Goal: Check status: Check status

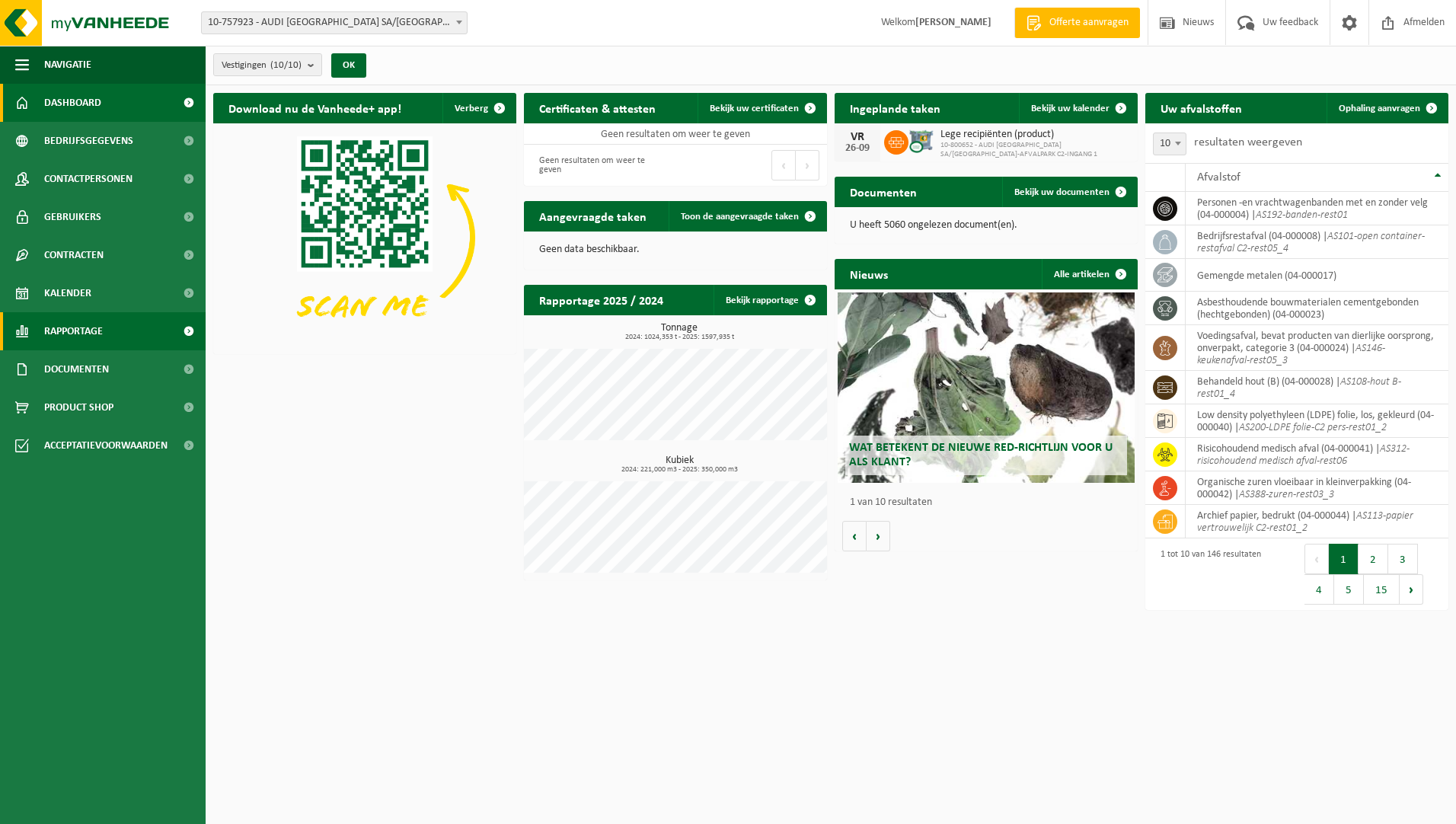
click at [70, 323] on span "Rapportage" at bounding box center [74, 331] width 59 height 38
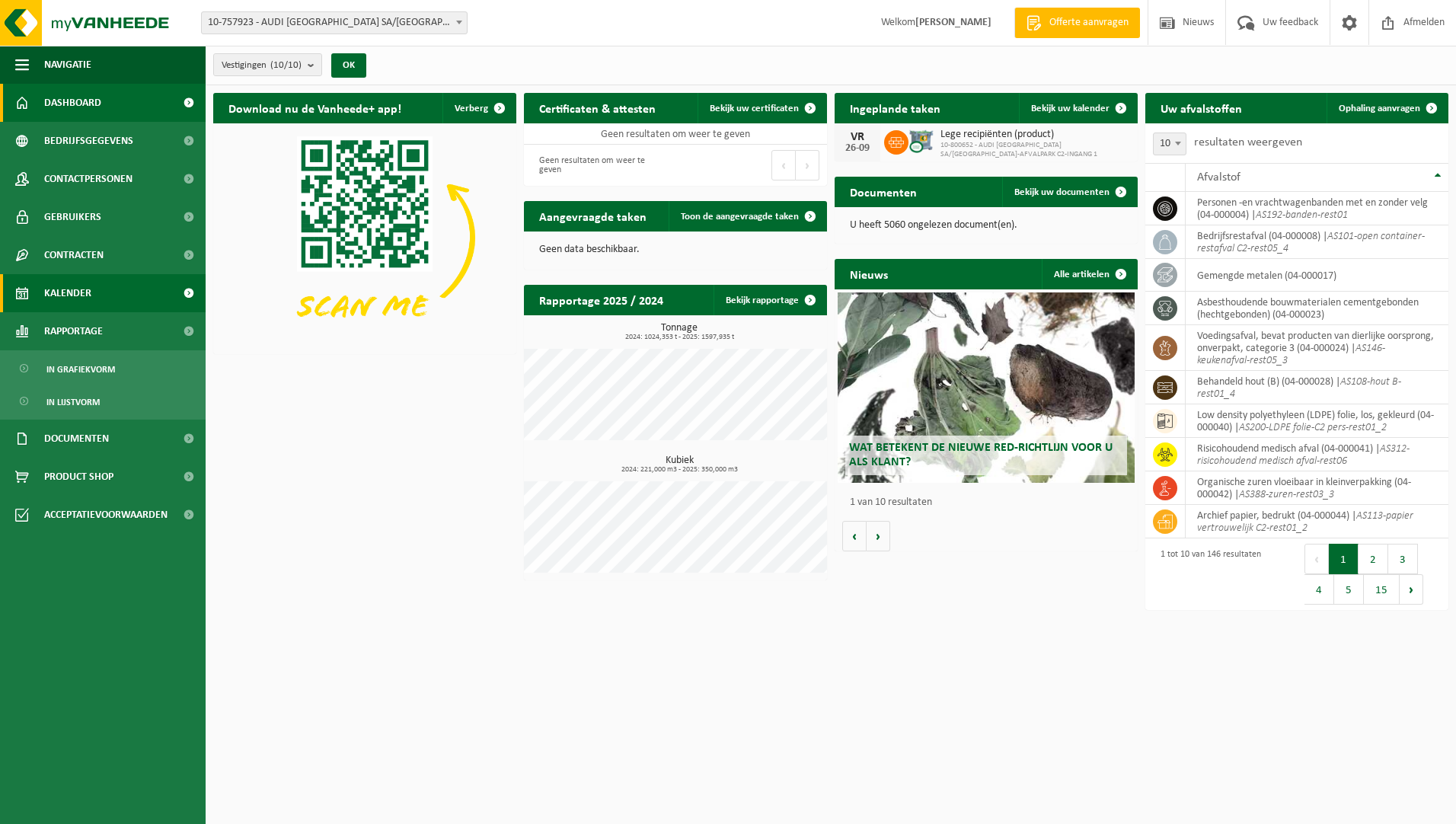
click at [75, 292] on span "Kalender" at bounding box center [68, 293] width 48 height 38
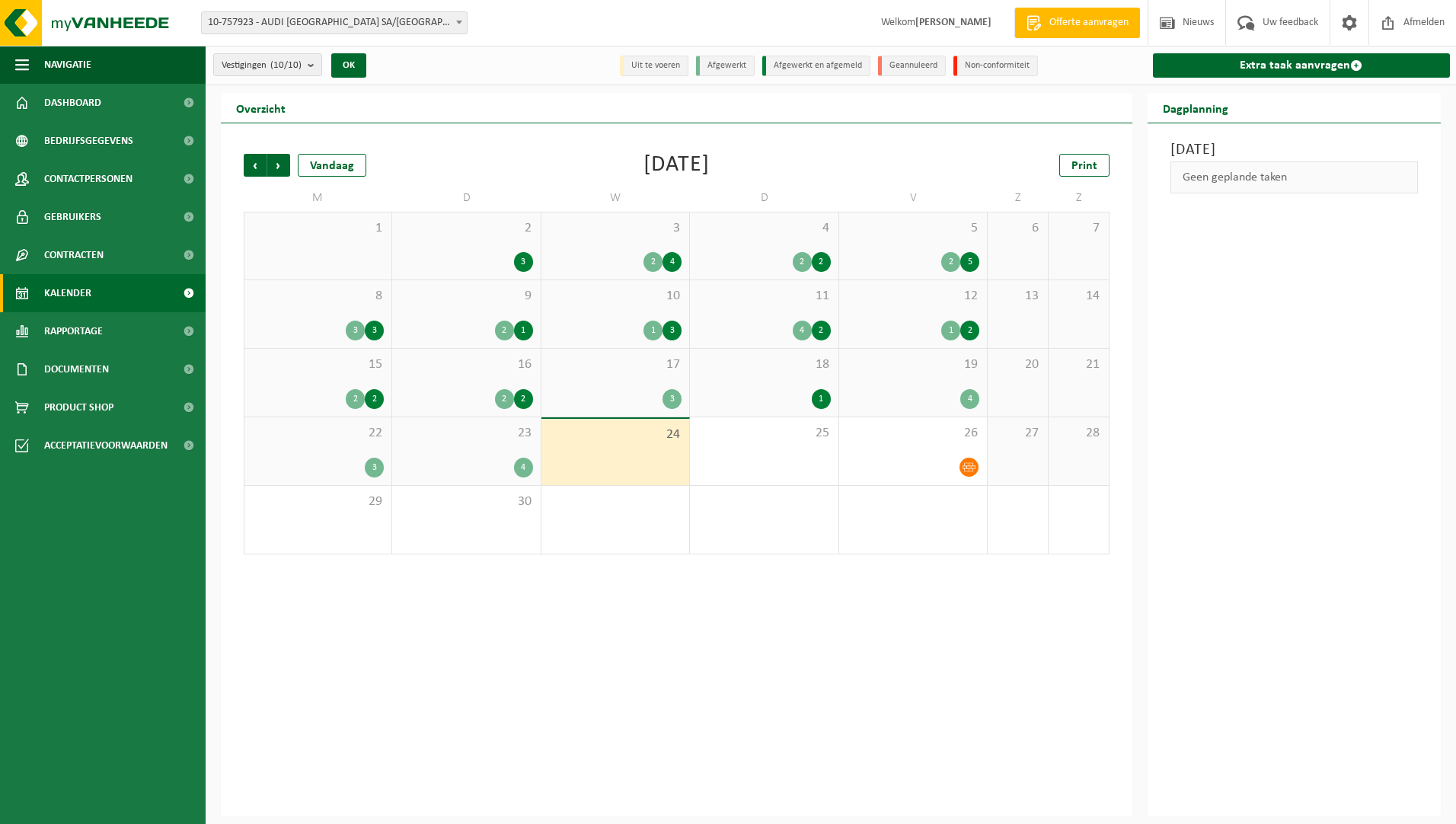
click at [506, 434] on span "23" at bounding box center [466, 433] width 133 height 16
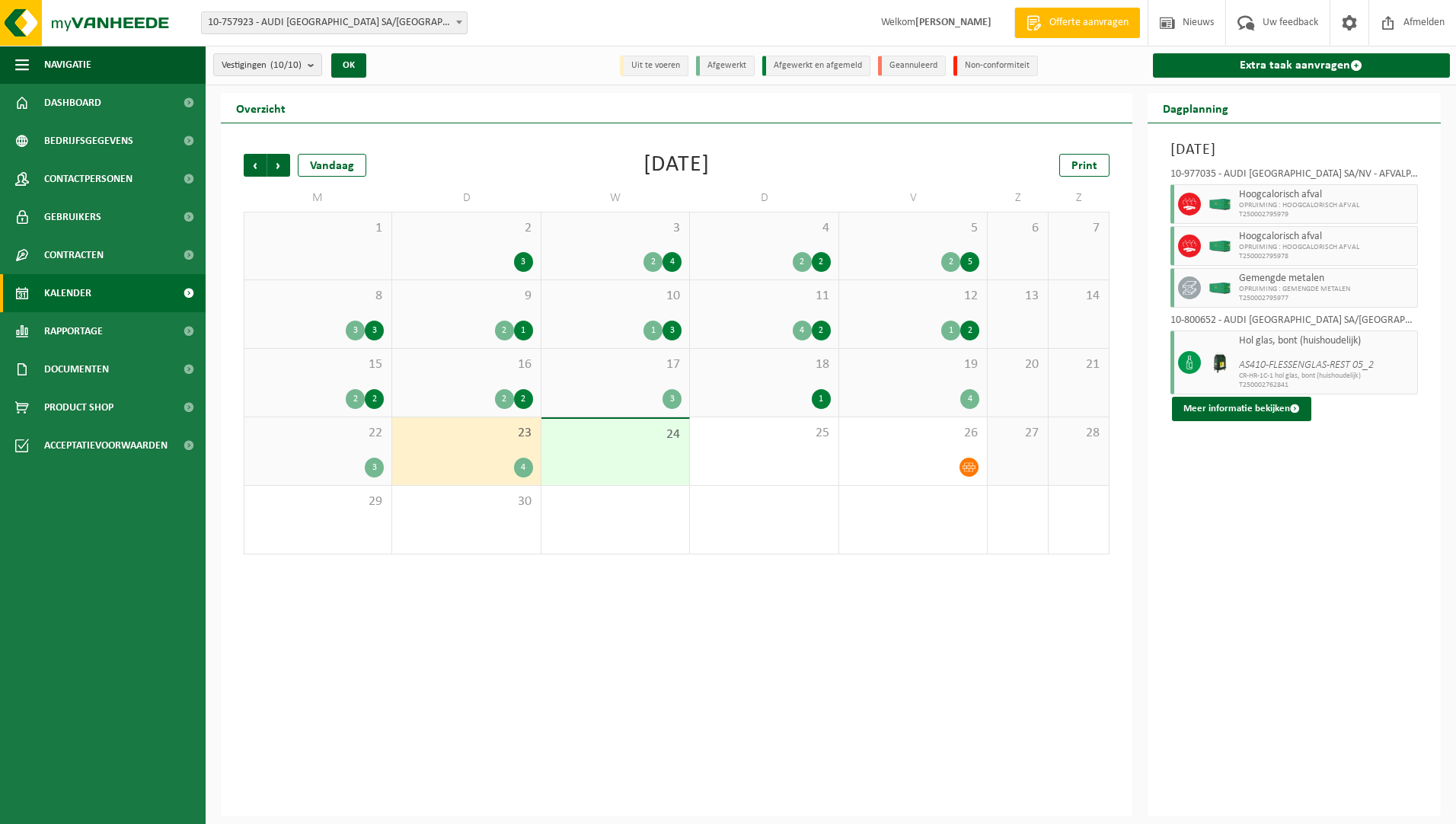
click at [462, 376] on div "16 2 2" at bounding box center [466, 382] width 148 height 68
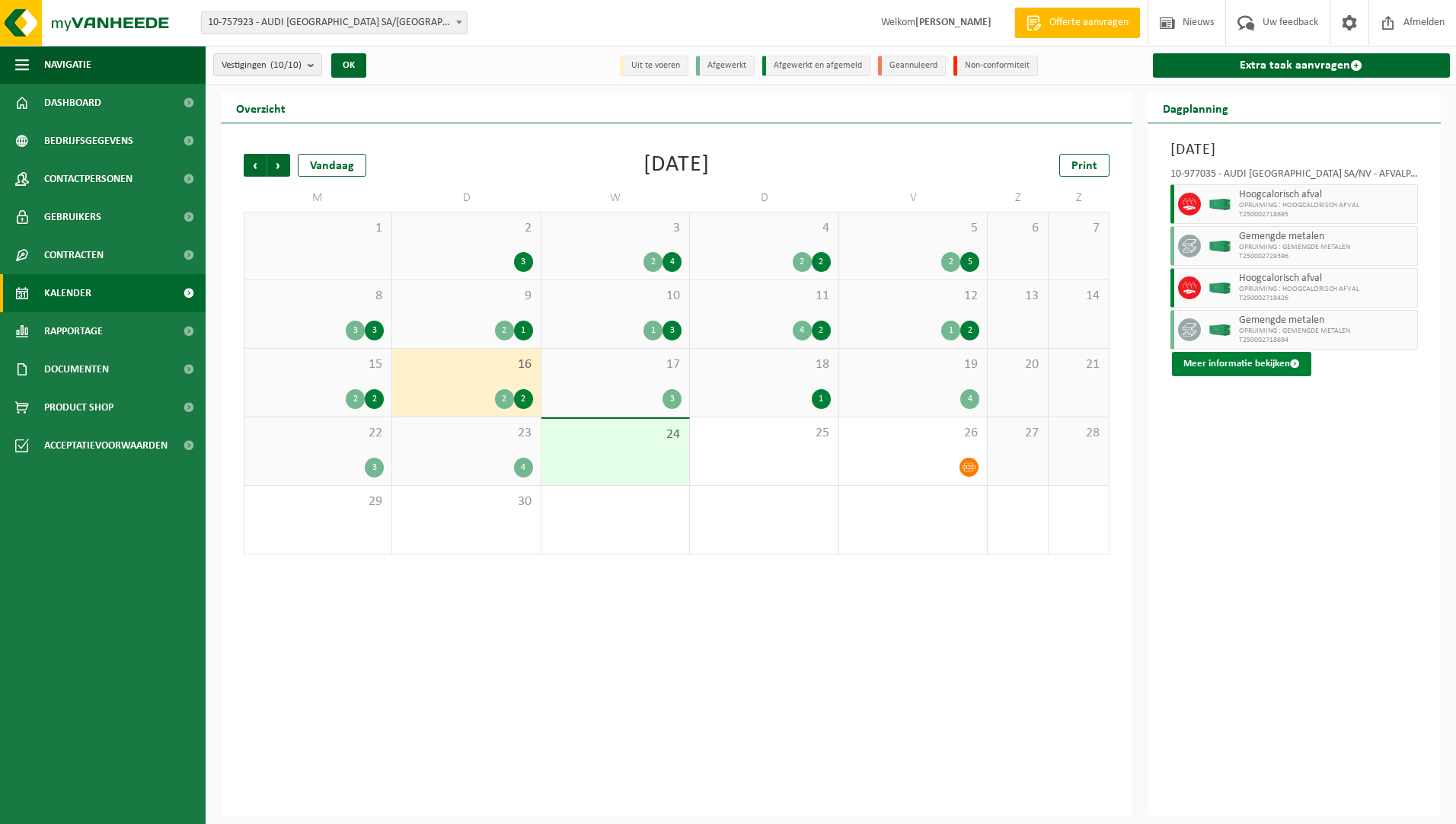
click at [1283, 359] on button "Meer informatie bekijken" at bounding box center [1242, 364] width 139 height 25
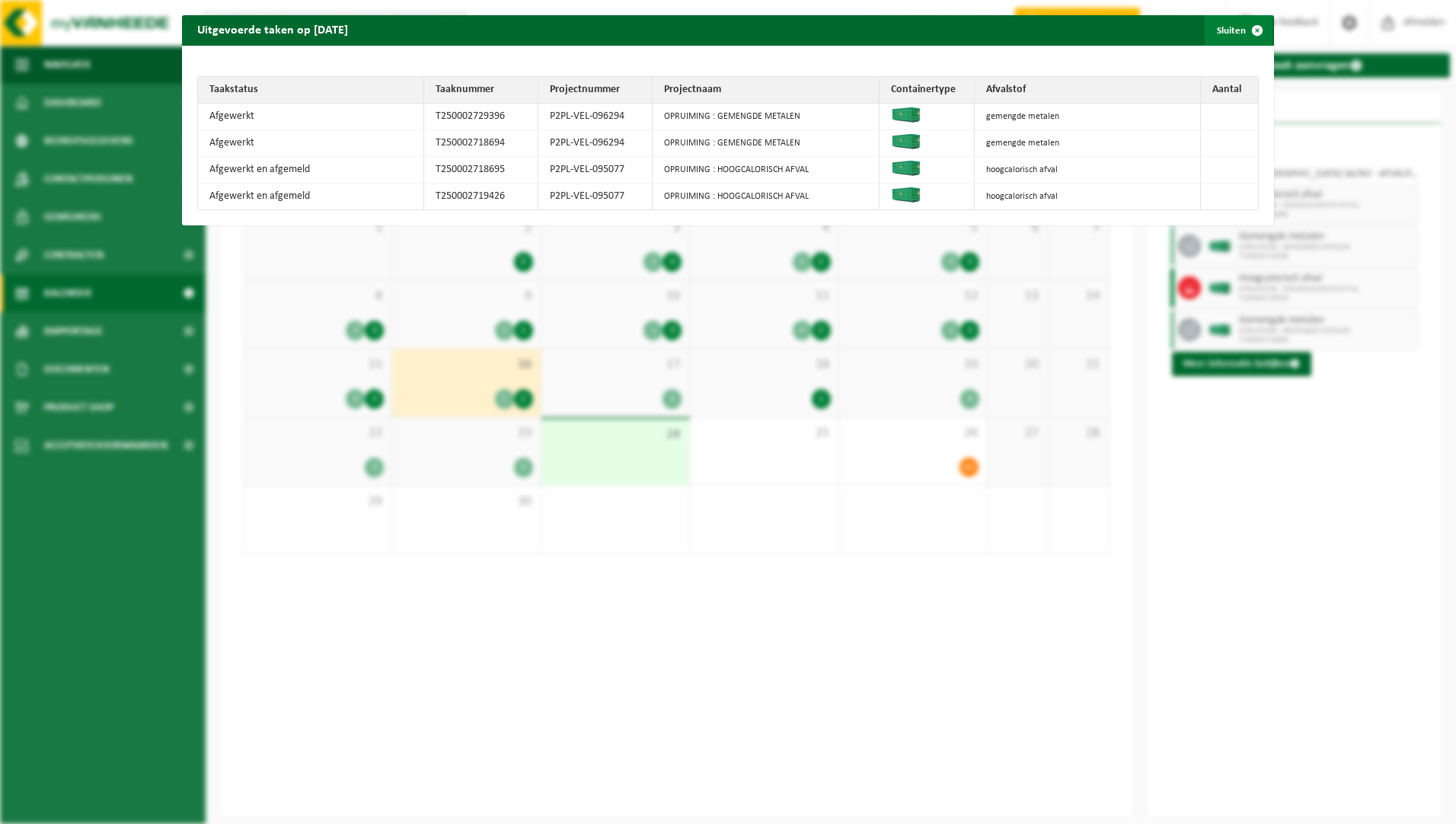
click at [1254, 25] on span "button" at bounding box center [1257, 30] width 30 height 30
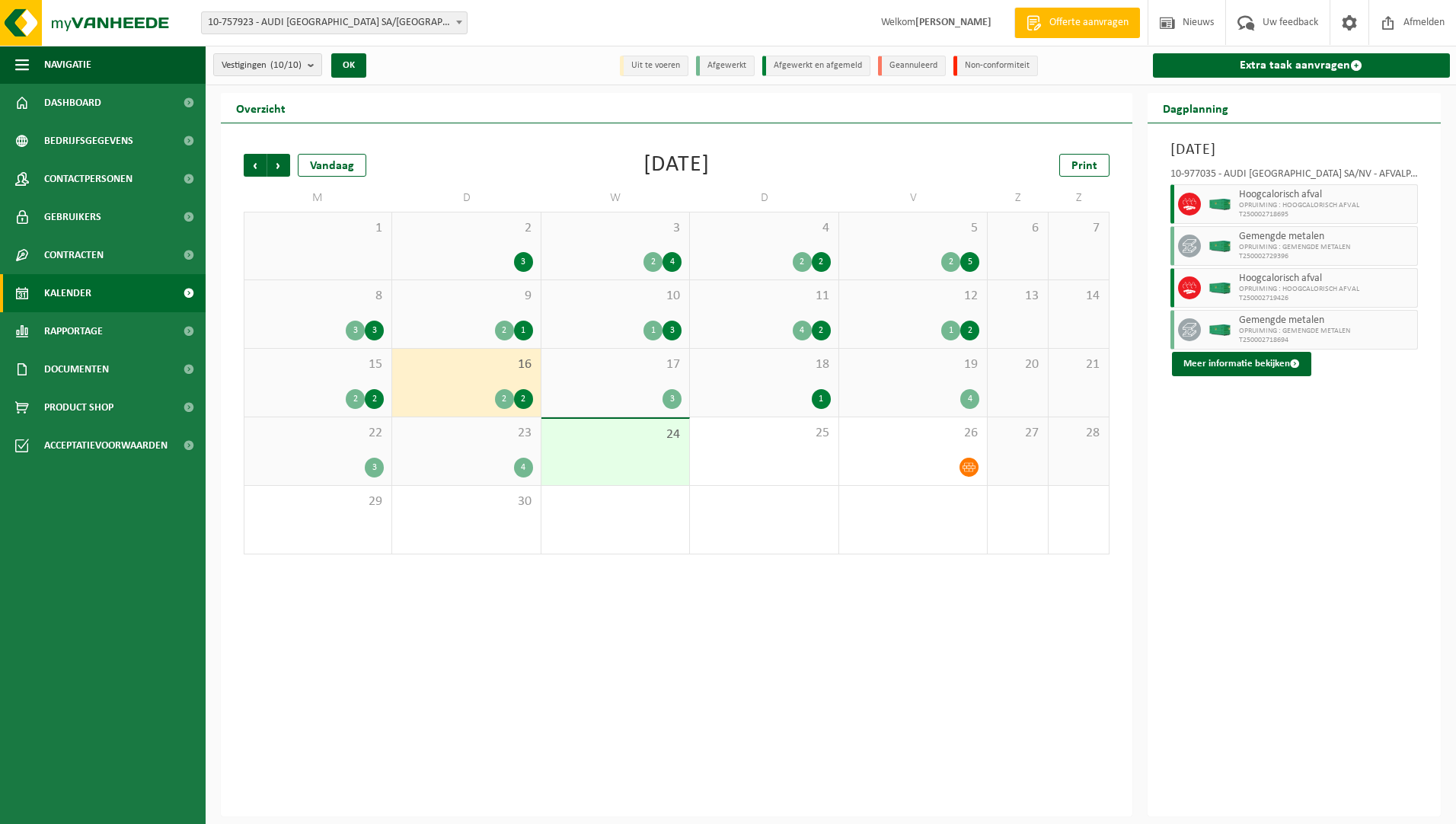
drag, startPoint x: 628, startPoint y: 441, endPoint x: 569, endPoint y: 448, distance: 59.4
click at [628, 442] on span "24" at bounding box center [616, 435] width 133 height 16
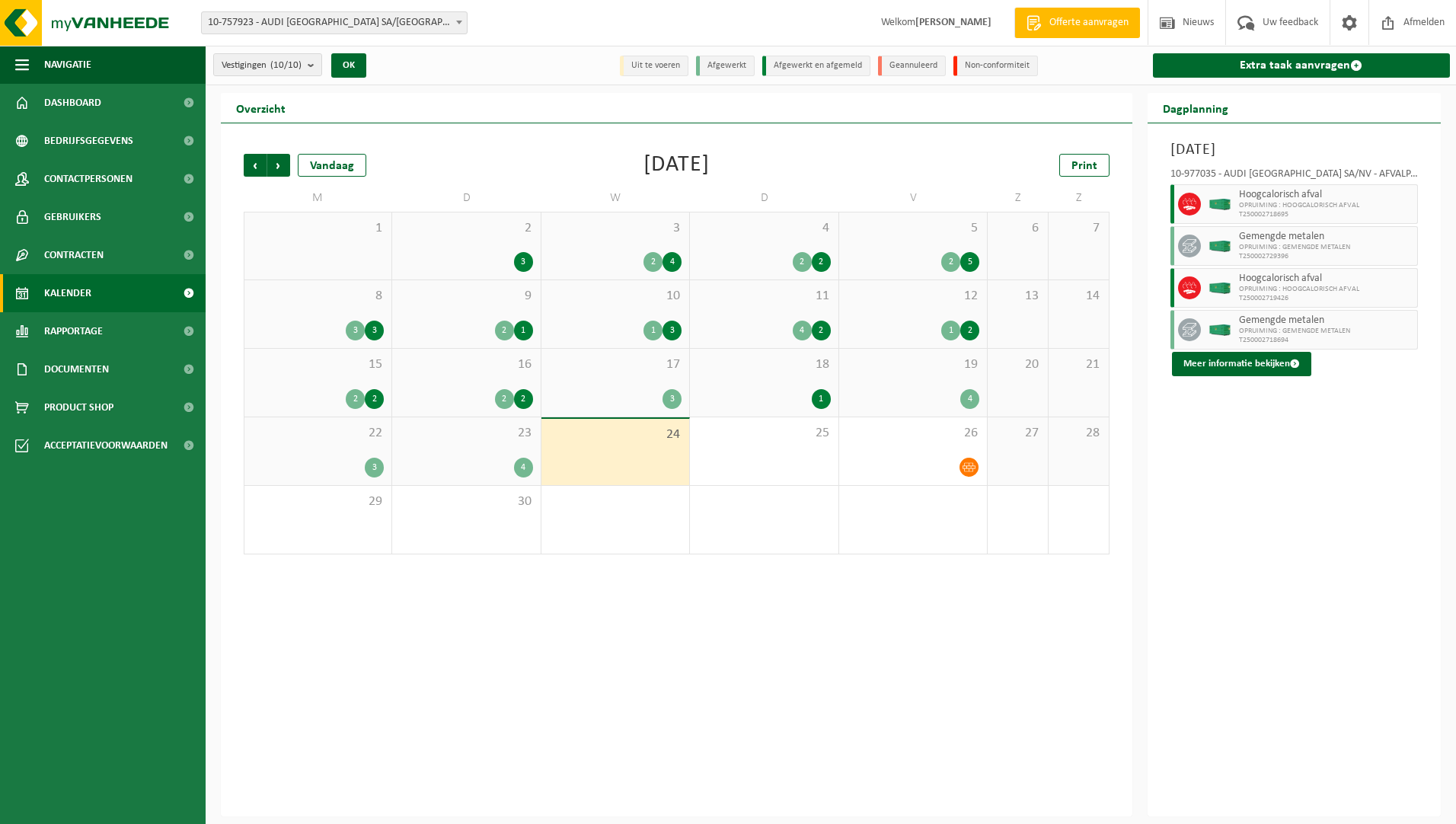
click at [501, 449] on div "23 4" at bounding box center [466, 451] width 148 height 68
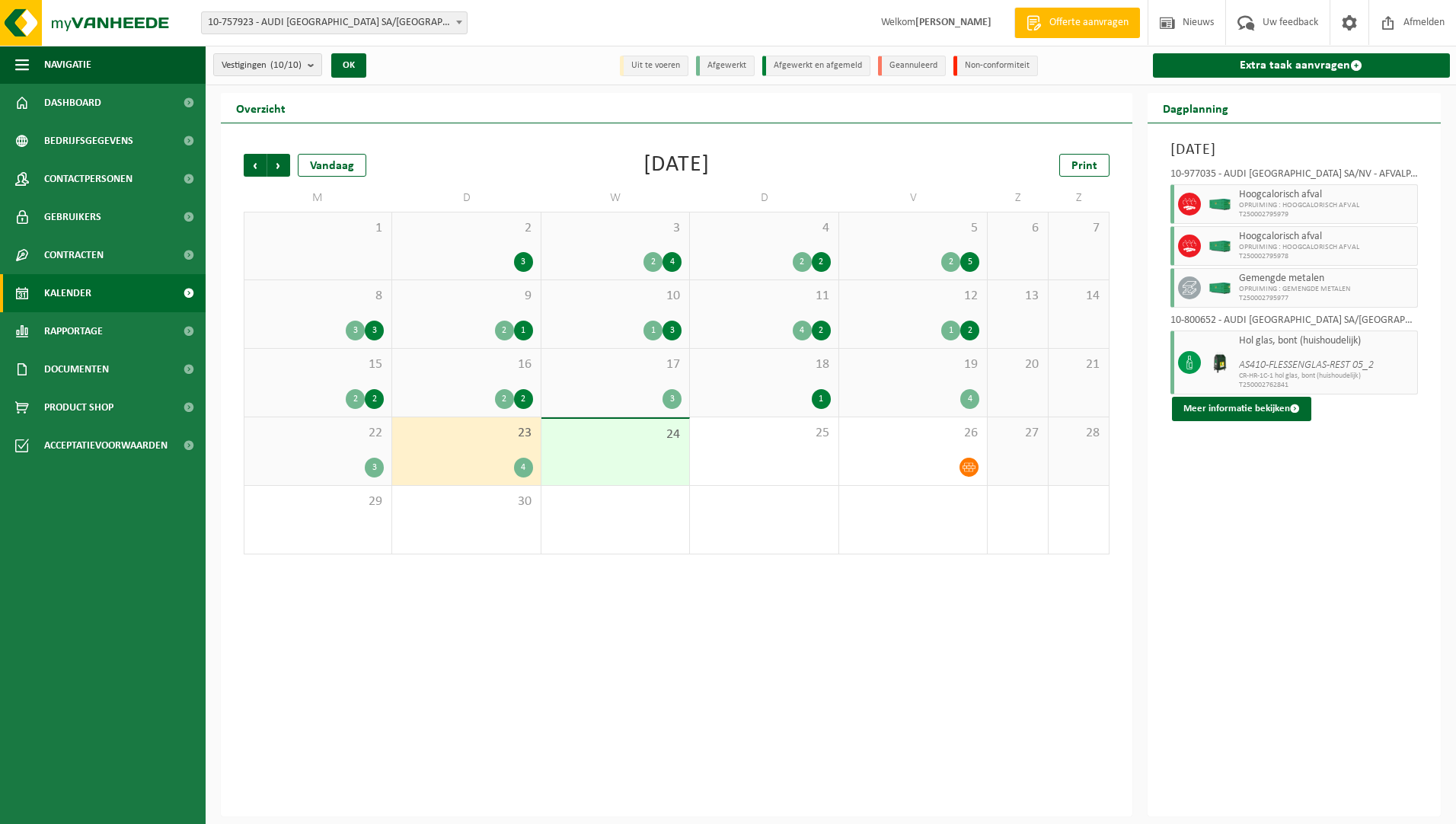
click at [457, 397] on div "2 2" at bounding box center [466, 399] width 133 height 20
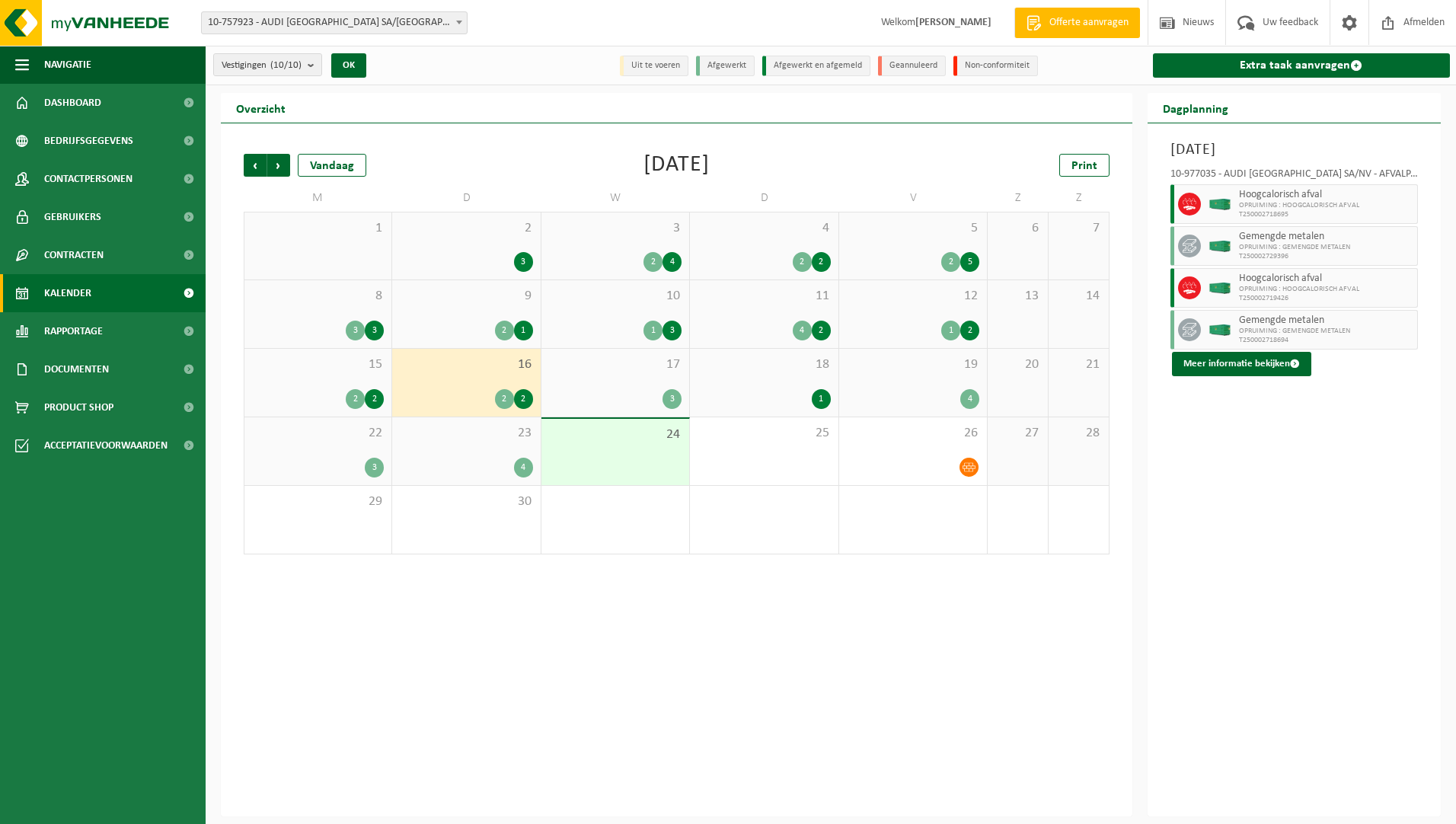
click at [331, 392] on div "2 2" at bounding box center [317, 399] width 132 height 20
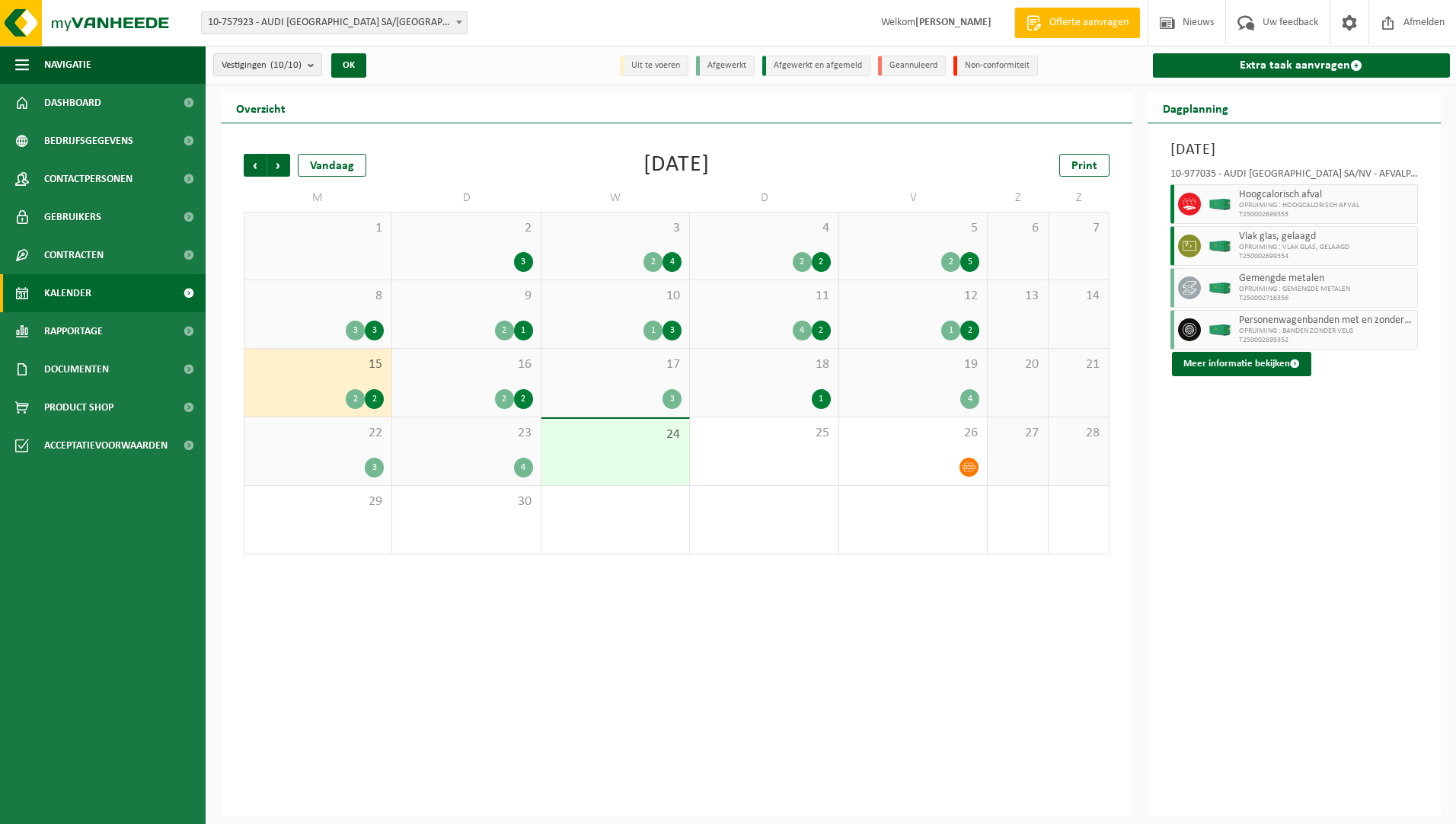
click at [613, 358] on span "17" at bounding box center [616, 365] width 133 height 16
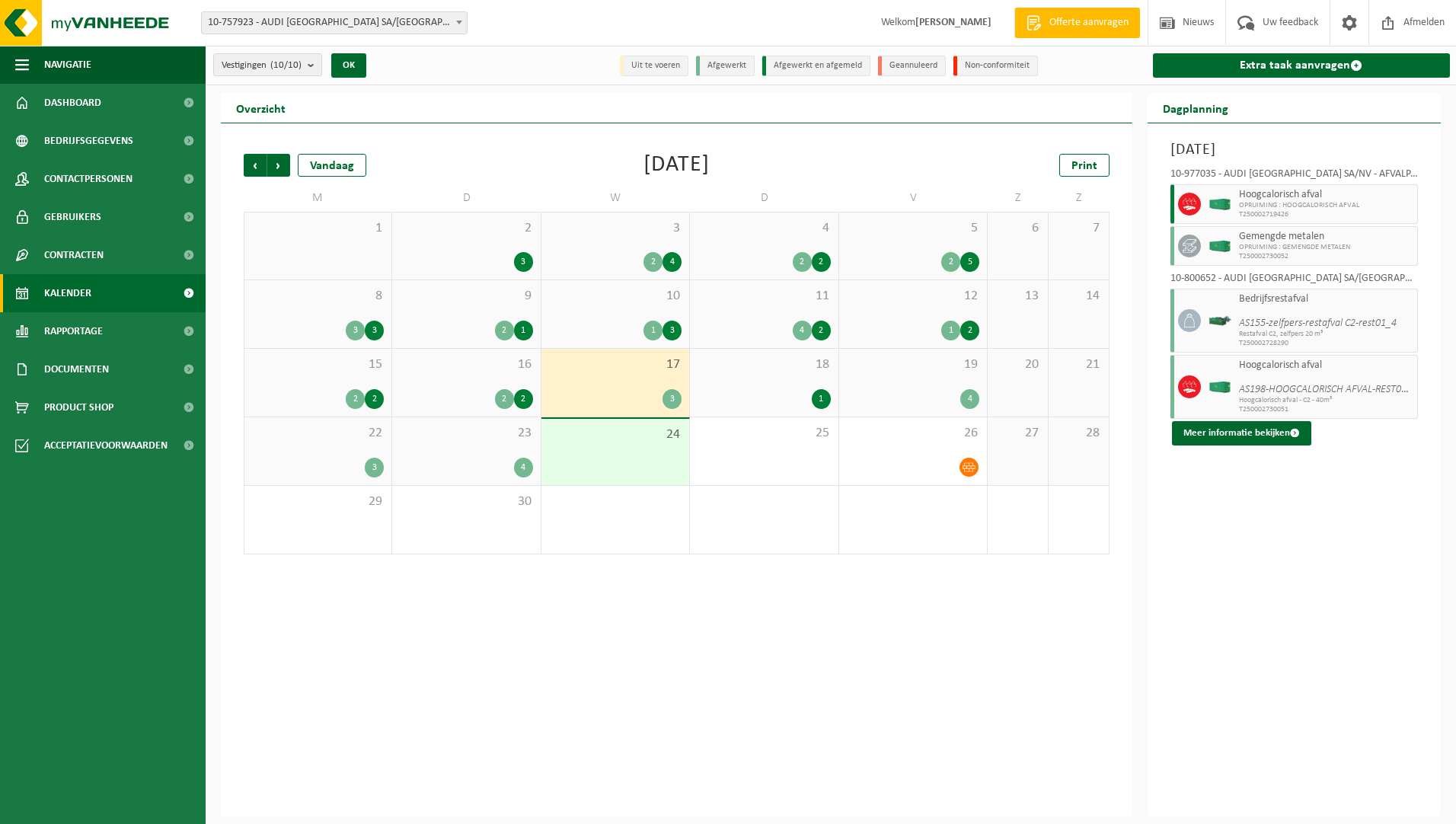
click at [466, 437] on span "23" at bounding box center [466, 433] width 133 height 16
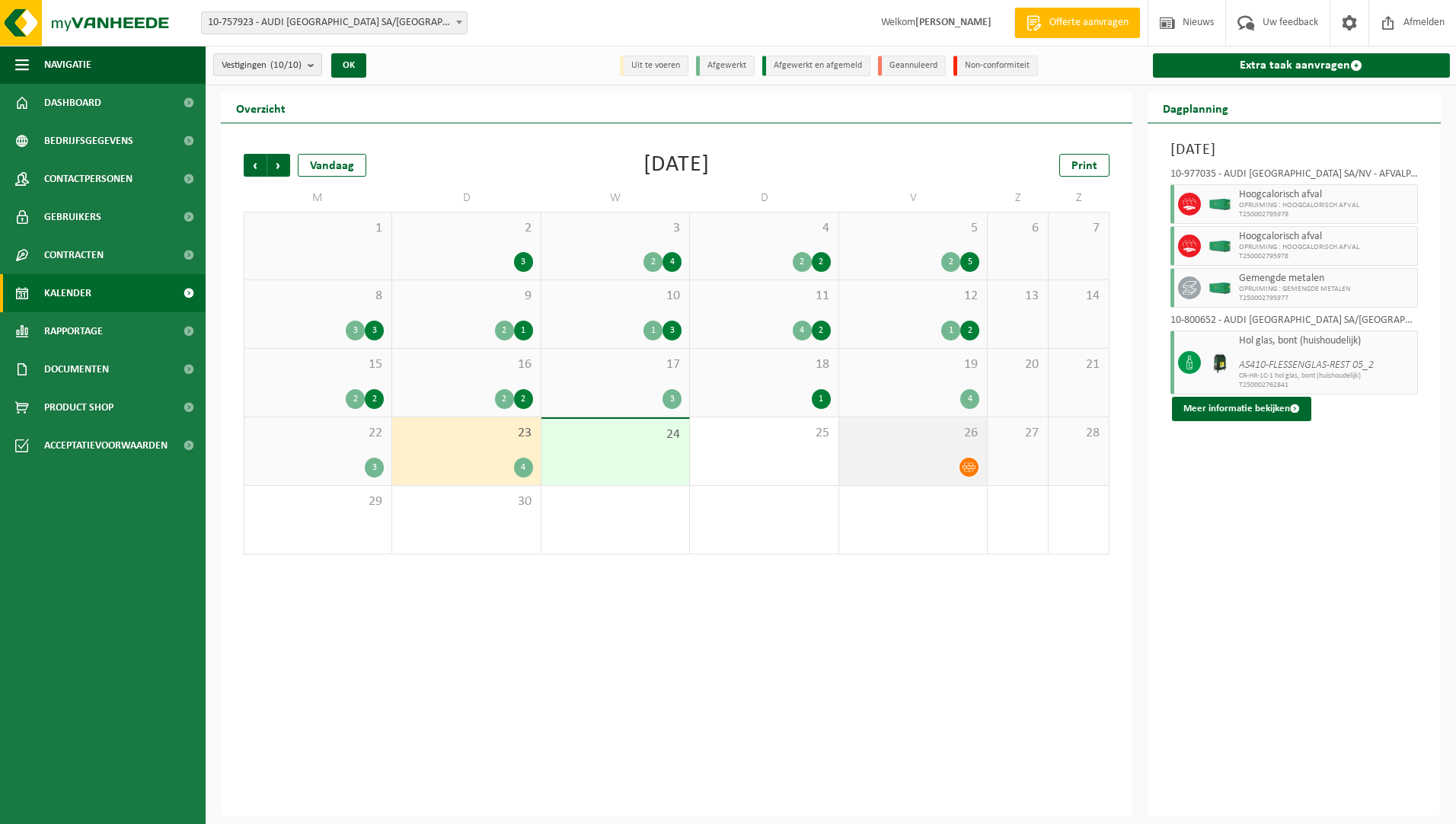
click at [884, 439] on span "26" at bounding box center [913, 433] width 133 height 16
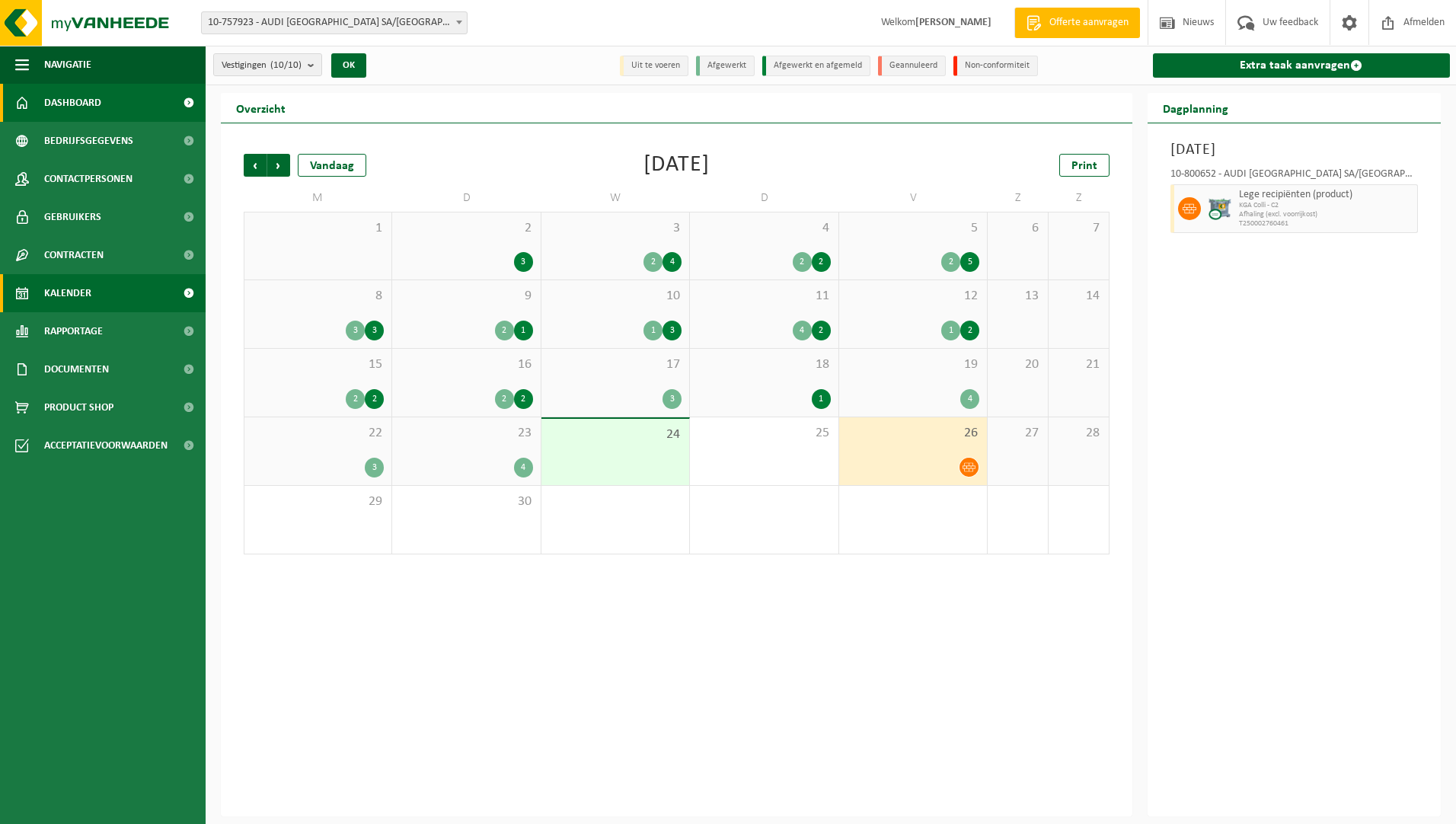
click at [107, 92] on link "Dashboard" at bounding box center [102, 102] width 206 height 38
